Goal: Task Accomplishment & Management: Use online tool/utility

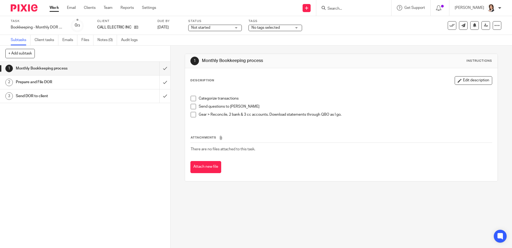
click at [192, 99] on span at bounding box center [193, 98] width 5 height 5
click at [191, 105] on span at bounding box center [193, 106] width 5 height 5
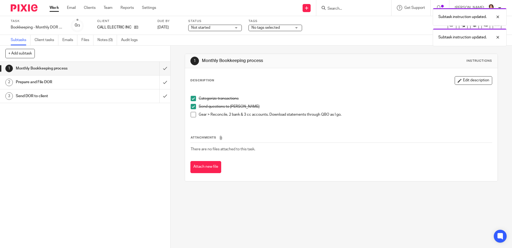
click at [192, 113] on span at bounding box center [193, 114] width 5 height 5
click at [159, 68] on input "submit" at bounding box center [85, 68] width 170 height 13
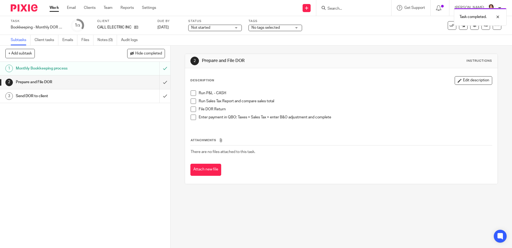
click at [191, 94] on span at bounding box center [193, 92] width 5 height 5
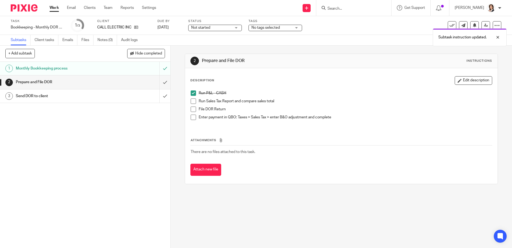
click at [191, 101] on span at bounding box center [193, 100] width 5 height 5
click at [192, 108] on span at bounding box center [193, 108] width 5 height 5
click at [191, 117] on span at bounding box center [193, 116] width 5 height 5
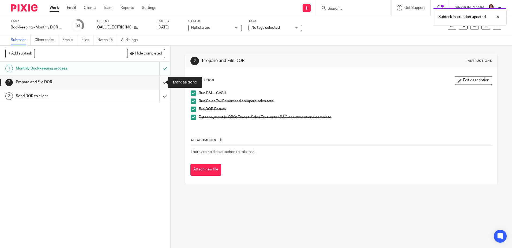
click at [160, 82] on input "submit" at bounding box center [85, 81] width 170 height 13
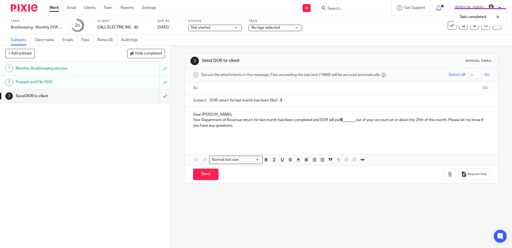
click at [226, 87] on input "text" at bounding box center [341, 88] width 276 height 6
click at [294, 103] on input "DOR return for last month has been filed - $" at bounding box center [350, 101] width 280 height 12
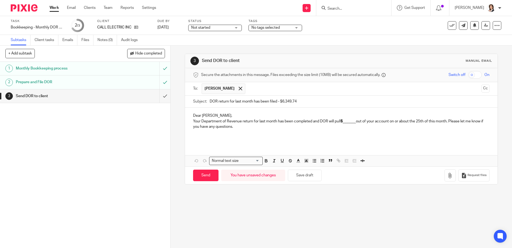
type input "DOR return for last month has been filed - $6,349.74"
drag, startPoint x: 342, startPoint y: 122, endPoint x: 355, endPoint y: 122, distance: 12.6
click at [355, 122] on strong "$_______" at bounding box center [348, 121] width 15 height 4
click at [448, 175] on icon "button" at bounding box center [450, 175] width 5 height 5
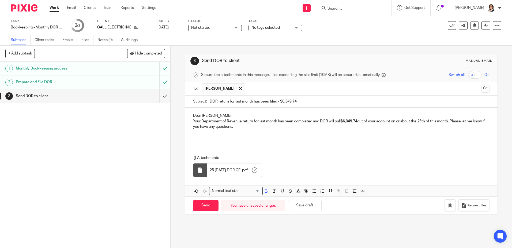
click at [237, 29] on div "Not started Not started" at bounding box center [215, 28] width 54 height 6
click at [215, 47] on li "In progress" at bounding box center [215, 47] width 53 height 11
click at [206, 205] on input "Send" at bounding box center [205, 206] width 25 height 12
type input "Sent"
